Goal: Task Accomplishment & Management: Manage account settings

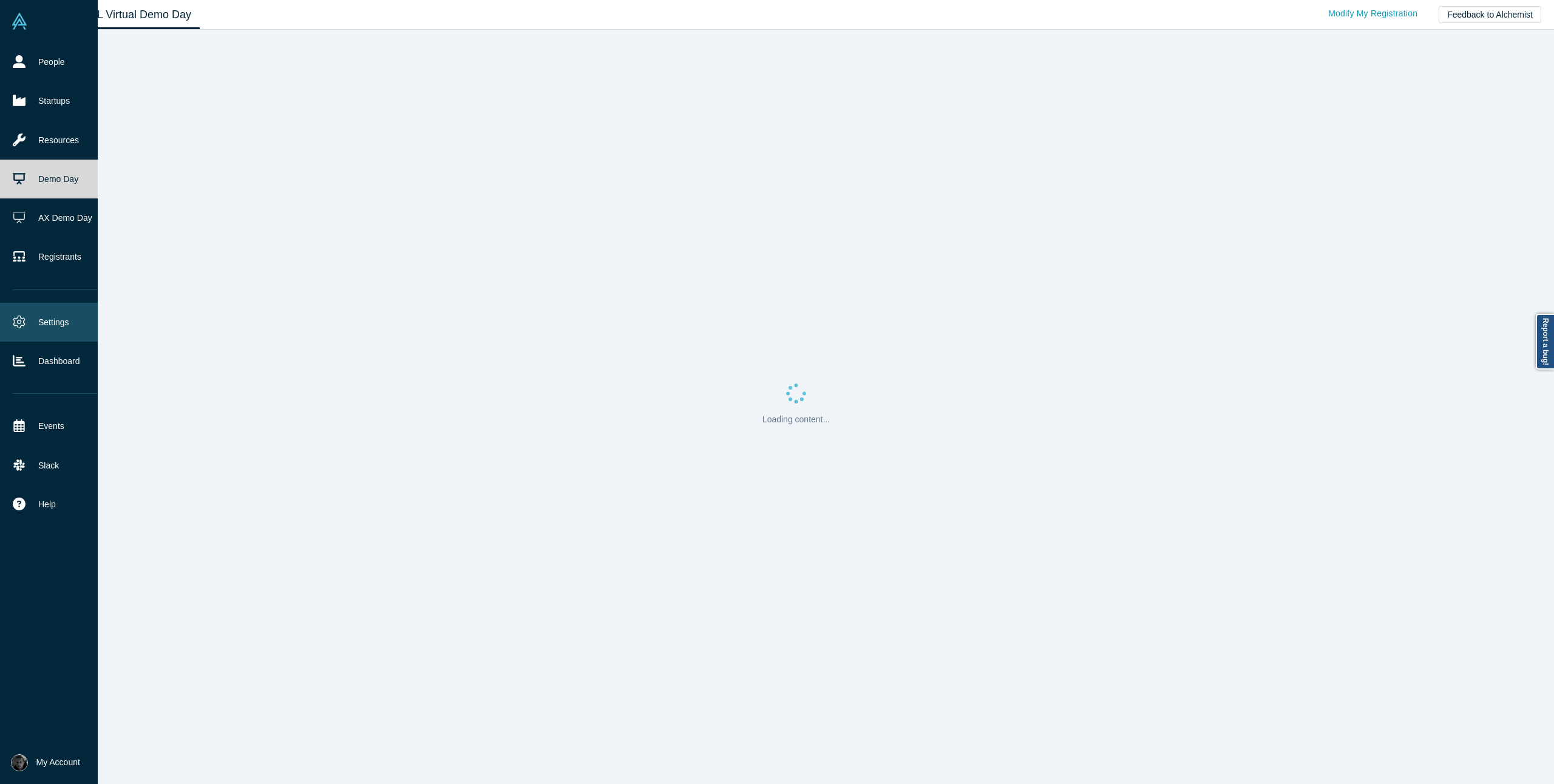
click at [12, 324] on icon at bounding box center [19, 322] width 12 height 12
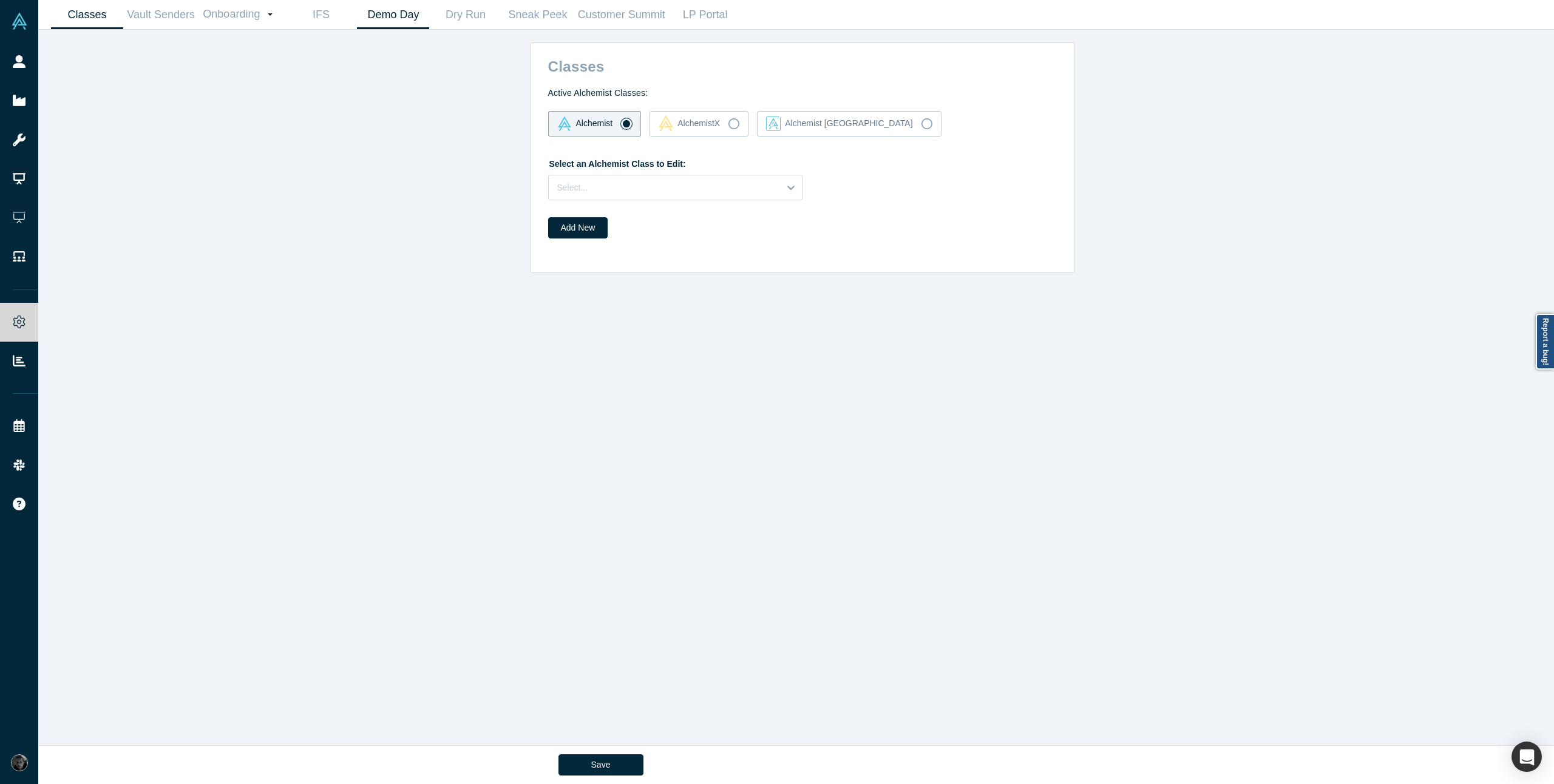
click at [412, 20] on link "Demo Day" at bounding box center [393, 15] width 72 height 29
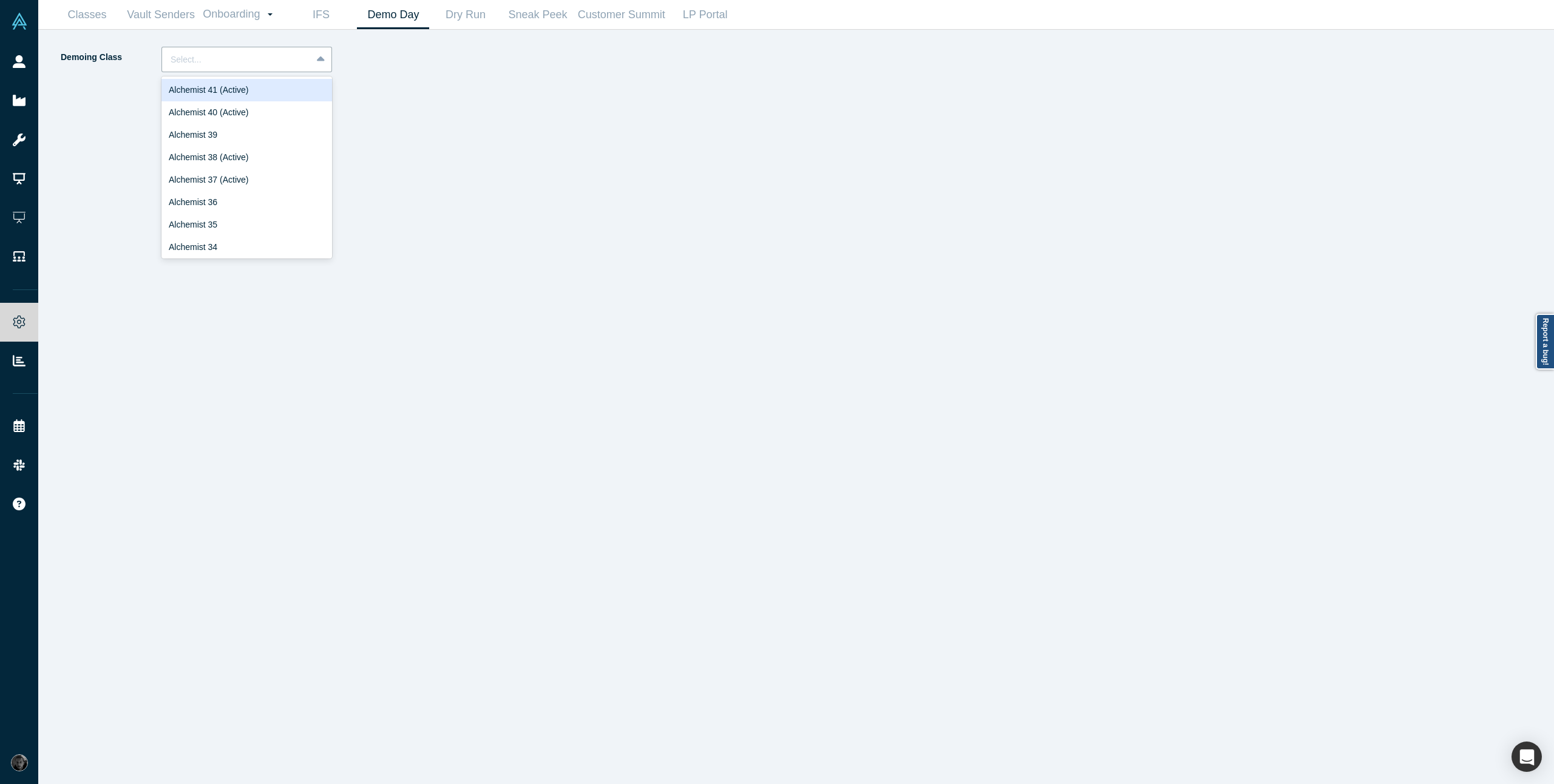
click at [297, 64] on div at bounding box center [237, 60] width 132 height 16
click at [279, 114] on div "Alchemist 40 (Active)" at bounding box center [247, 112] width 170 height 23
